Goal: Task Accomplishment & Management: Use online tool/utility

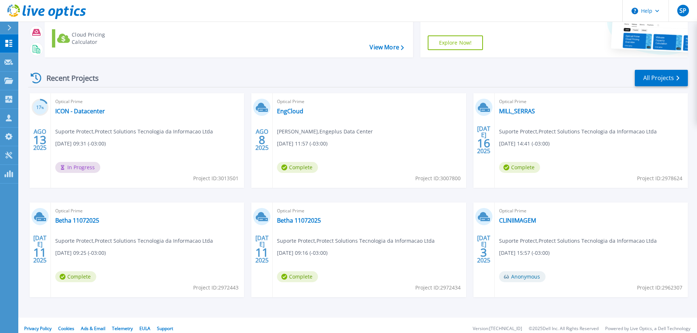
scroll to position [72, 0]
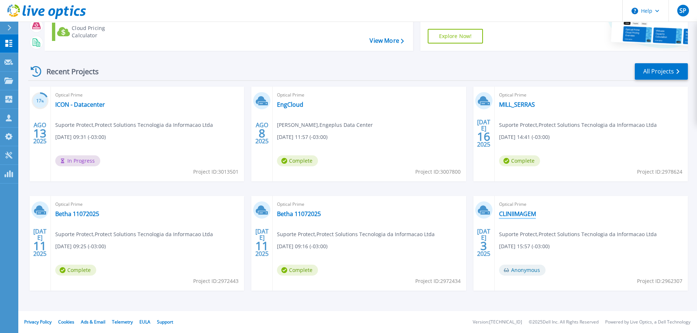
click at [507, 214] on link "CLINIIMAGEM" at bounding box center [517, 213] width 37 height 7
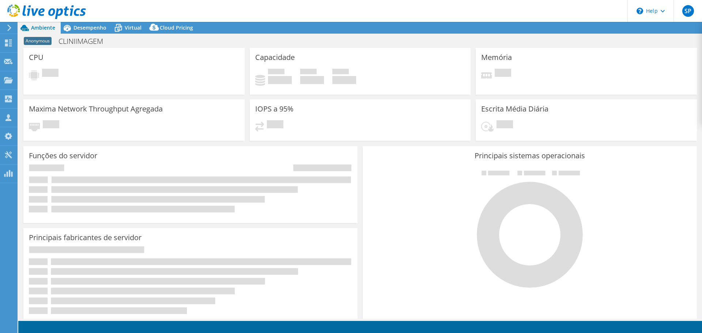
select select "USD"
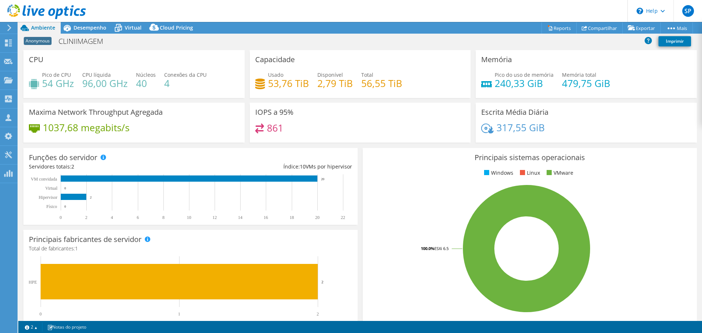
click at [42, 33] on div "Ambiente" at bounding box center [39, 28] width 42 height 12
click at [93, 40] on h1 "CLINIIMAGEM" at bounding box center [84, 41] width 59 height 8
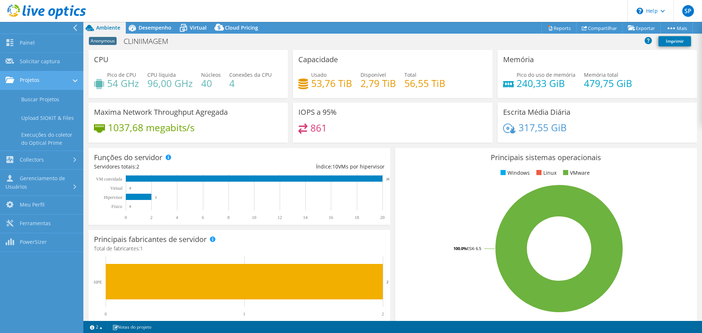
click at [56, 82] on link "Projetos" at bounding box center [41, 80] width 83 height 19
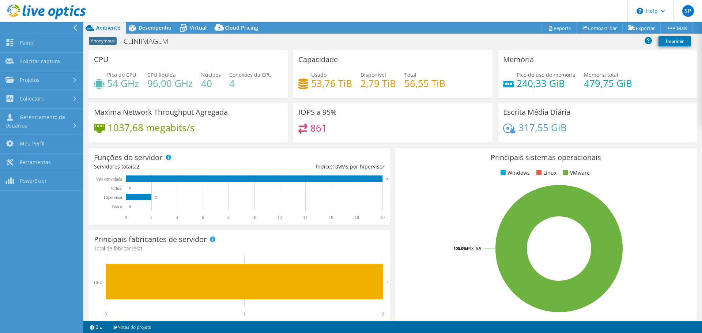
click at [74, 31] on div at bounding box center [39, 28] width 83 height 12
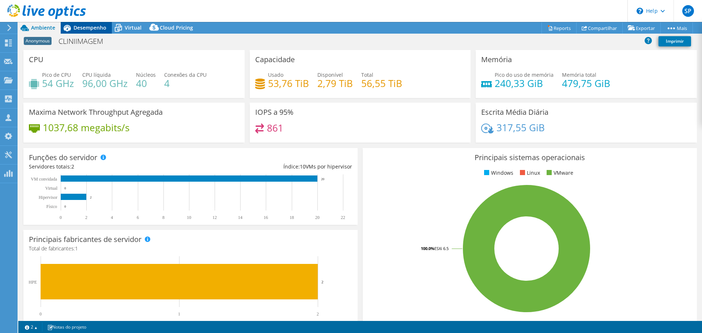
click at [94, 27] on span "Desempenho" at bounding box center [90, 27] width 33 height 7
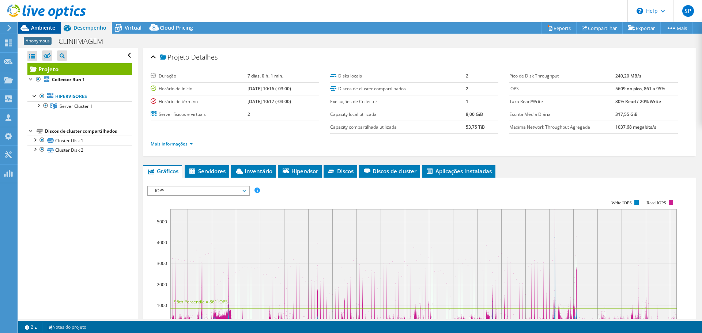
click at [44, 29] on span "Ambiente" at bounding box center [43, 27] width 24 height 7
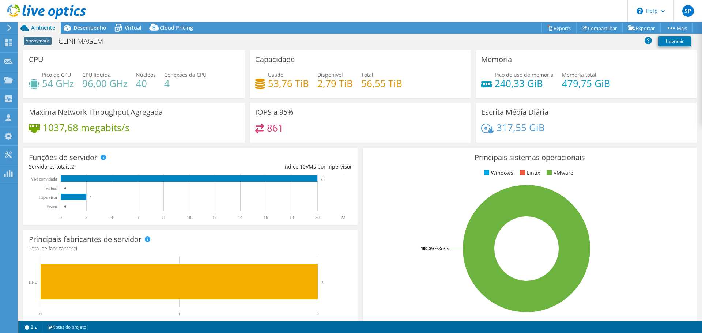
click at [33, 11] on use at bounding box center [46, 11] width 79 height 15
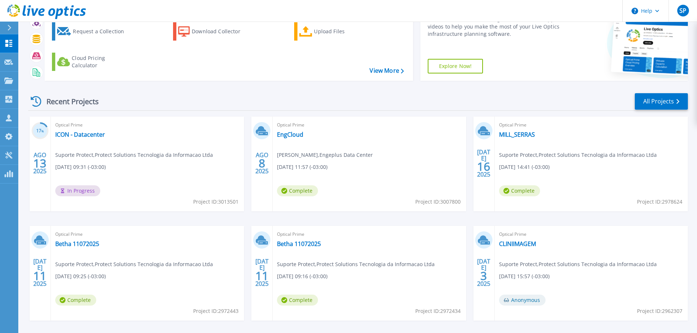
scroll to position [72, 0]
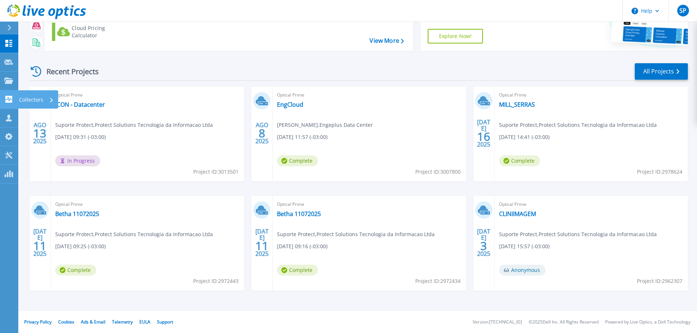
click at [34, 99] on p "Collectors" at bounding box center [31, 99] width 24 height 19
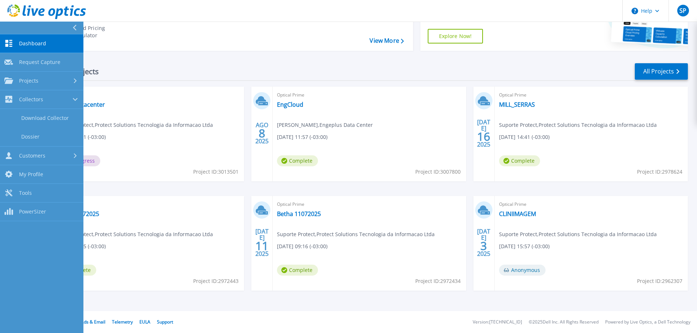
click at [183, 36] on div "Request a Collection Download Collector Upload Files Cloud Pricing Calculator" at bounding box center [227, 16] width 363 height 61
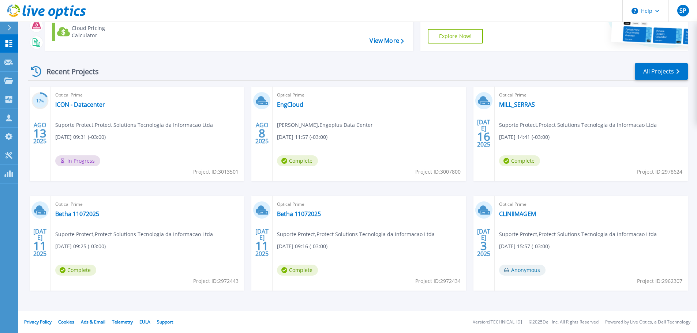
click at [178, 67] on div "Recent Projects All Projects" at bounding box center [358, 72] width 660 height 18
click at [193, 14] on header "Help SP Parceiro de Canal Suporte Protect suporte@protectsolutions.com.br Prote…" at bounding box center [348, 11] width 697 height 22
click at [61, 10] on icon at bounding box center [59, 13] width 8 height 11
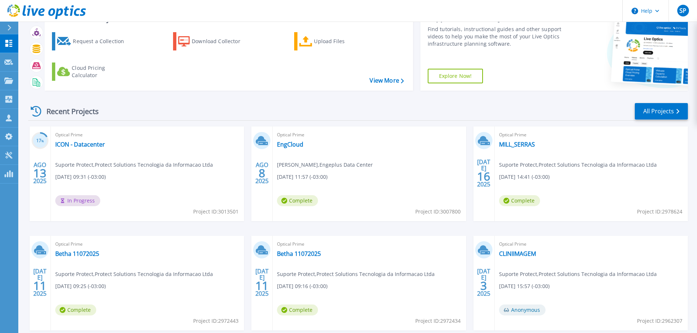
scroll to position [72, 0]
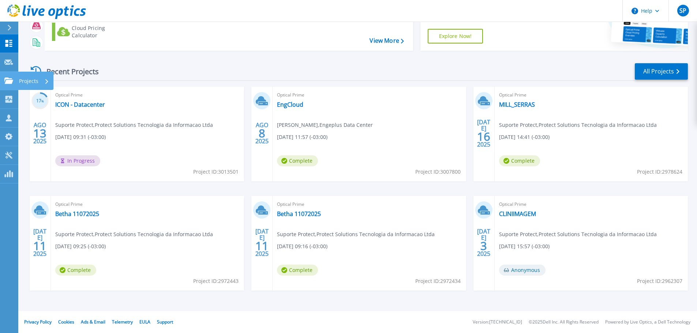
click at [12, 82] on icon at bounding box center [8, 81] width 9 height 6
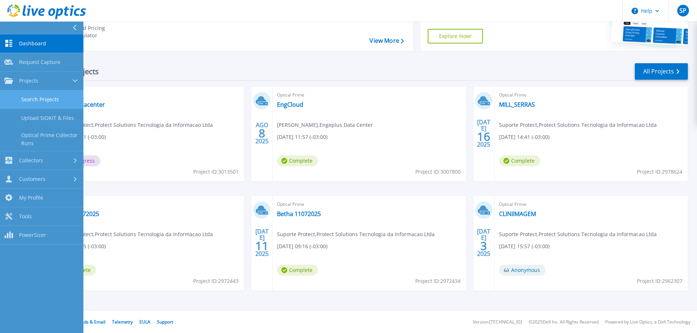
click at [15, 99] on link "Search Projects" at bounding box center [41, 99] width 83 height 19
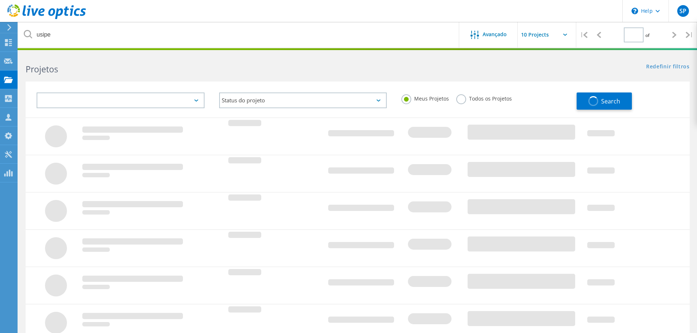
type input "1"
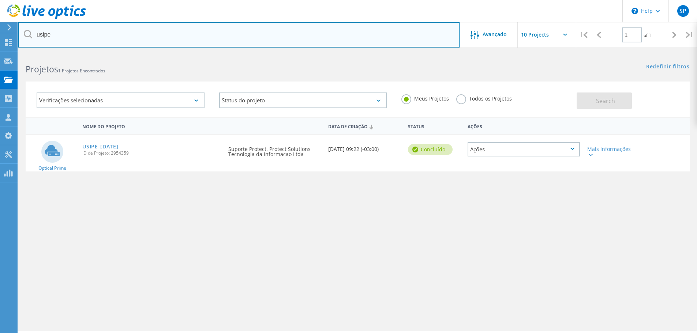
click at [124, 34] on input "usipe" at bounding box center [238, 35] width 441 height 26
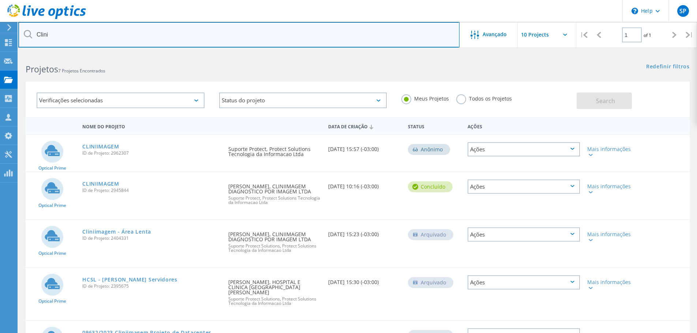
click at [138, 33] on input "Clini" at bounding box center [238, 35] width 441 height 26
type input "usi"
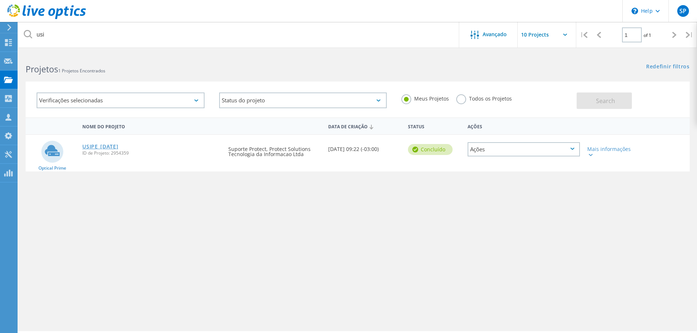
click at [113, 146] on link "USIPE_[DATE]" at bounding box center [100, 146] width 36 height 5
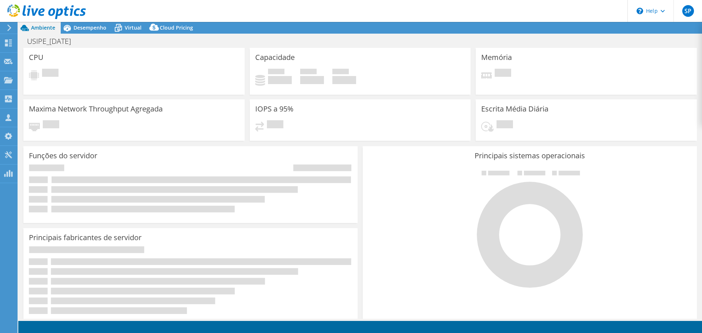
select select "USD"
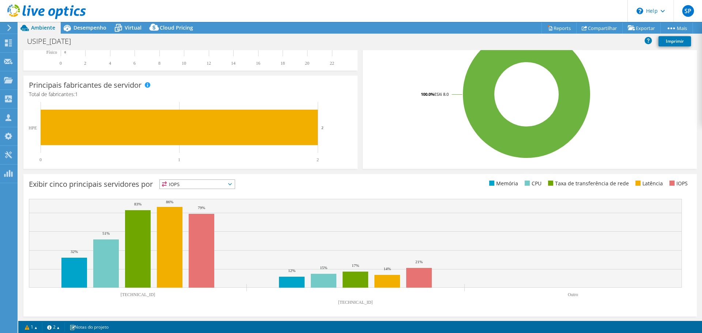
scroll to position [155, 0]
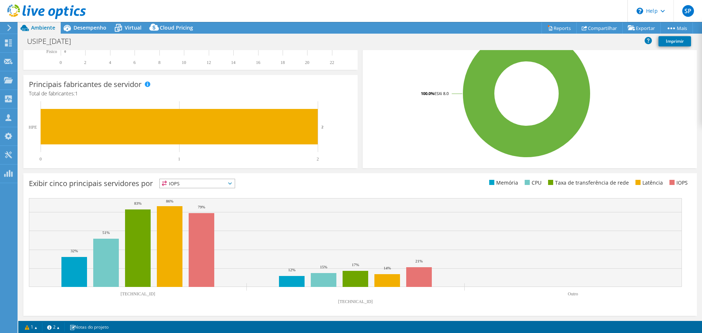
click at [278, 38] on div "USIPE_[DATE] Imprimir" at bounding box center [360, 41] width 684 height 14
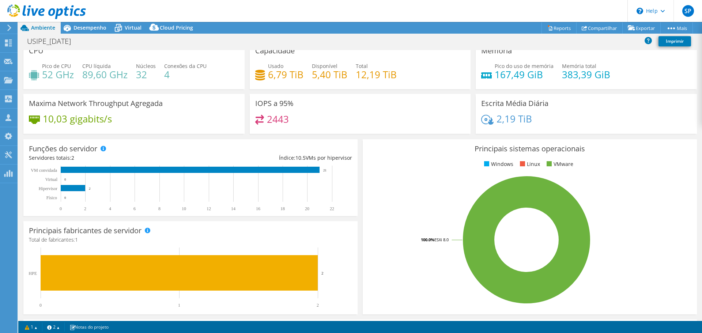
scroll to position [0, 0]
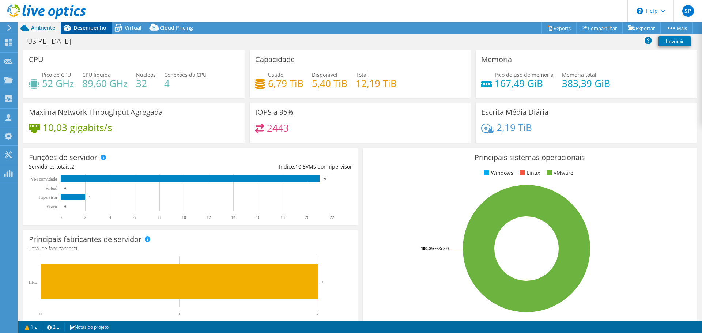
click at [101, 29] on span "Desempenho" at bounding box center [90, 27] width 33 height 7
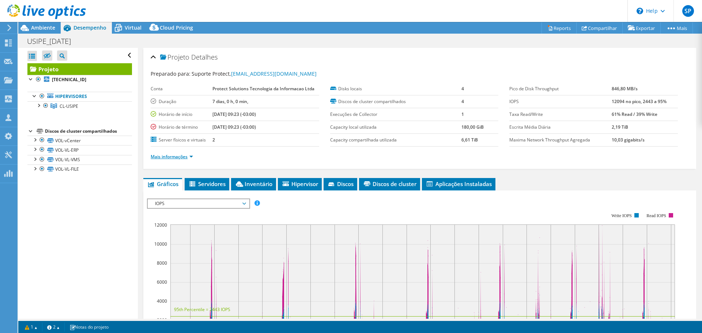
click at [173, 157] on link "Mais informações" at bounding box center [172, 157] width 42 height 6
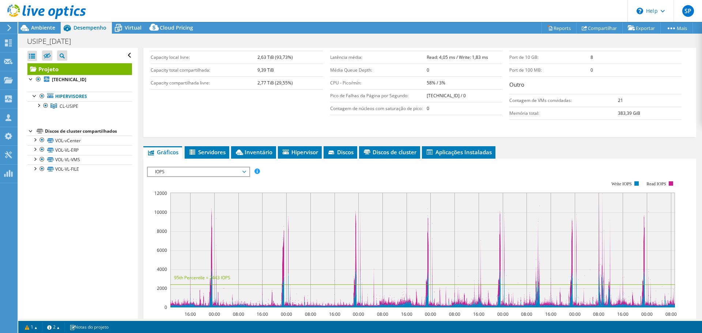
scroll to position [108, 0]
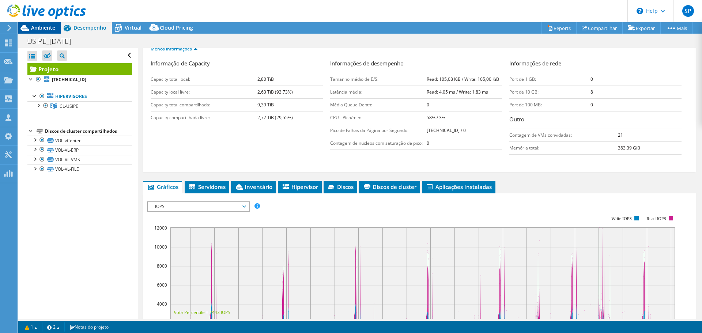
click at [45, 30] on span "Ambiente" at bounding box center [43, 27] width 24 height 7
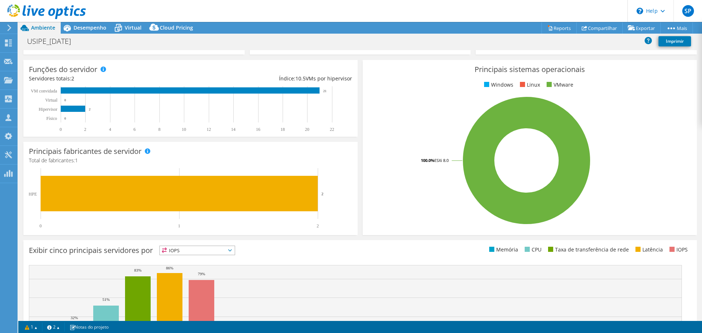
scroll to position [0, 0]
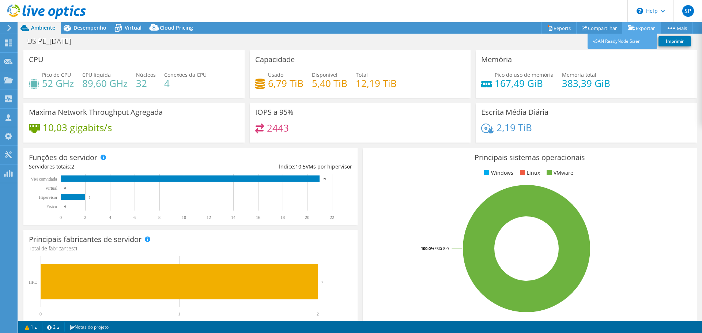
click at [636, 27] on link "Exportar" at bounding box center [642, 27] width 38 height 11
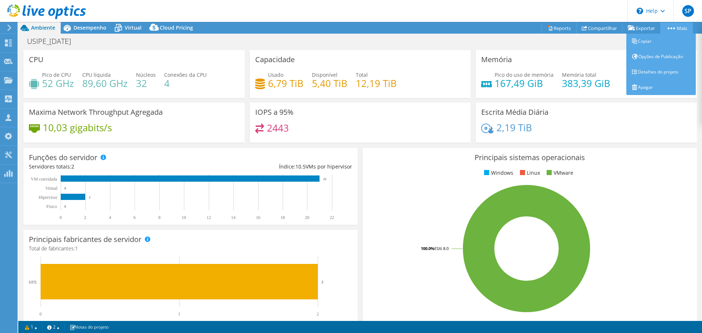
click at [674, 28] on circle at bounding box center [675, 28] width 2 height 2
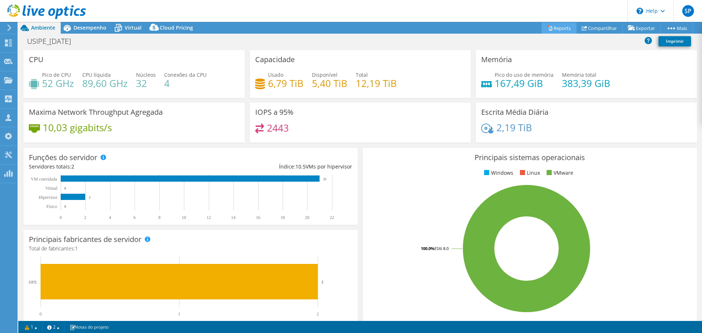
click at [558, 27] on link "Reports" at bounding box center [559, 27] width 35 height 11
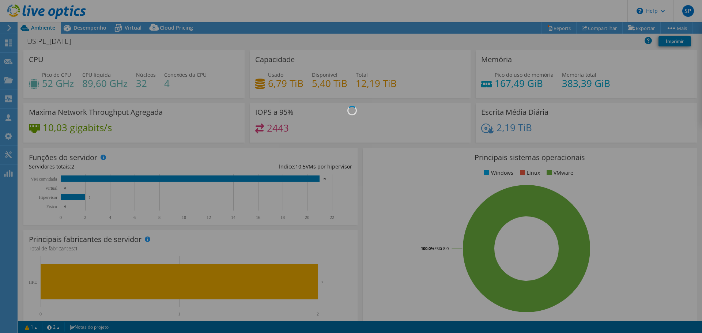
click at [357, 196] on div at bounding box center [351, 166] width 702 height 333
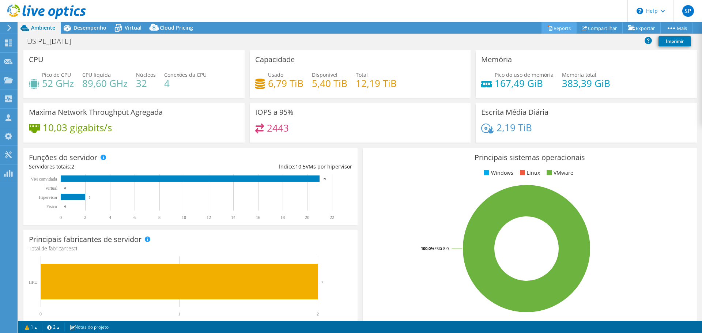
click at [550, 25] on link "Reports" at bounding box center [559, 27] width 35 height 11
